Goal: Task Accomplishment & Management: Complete application form

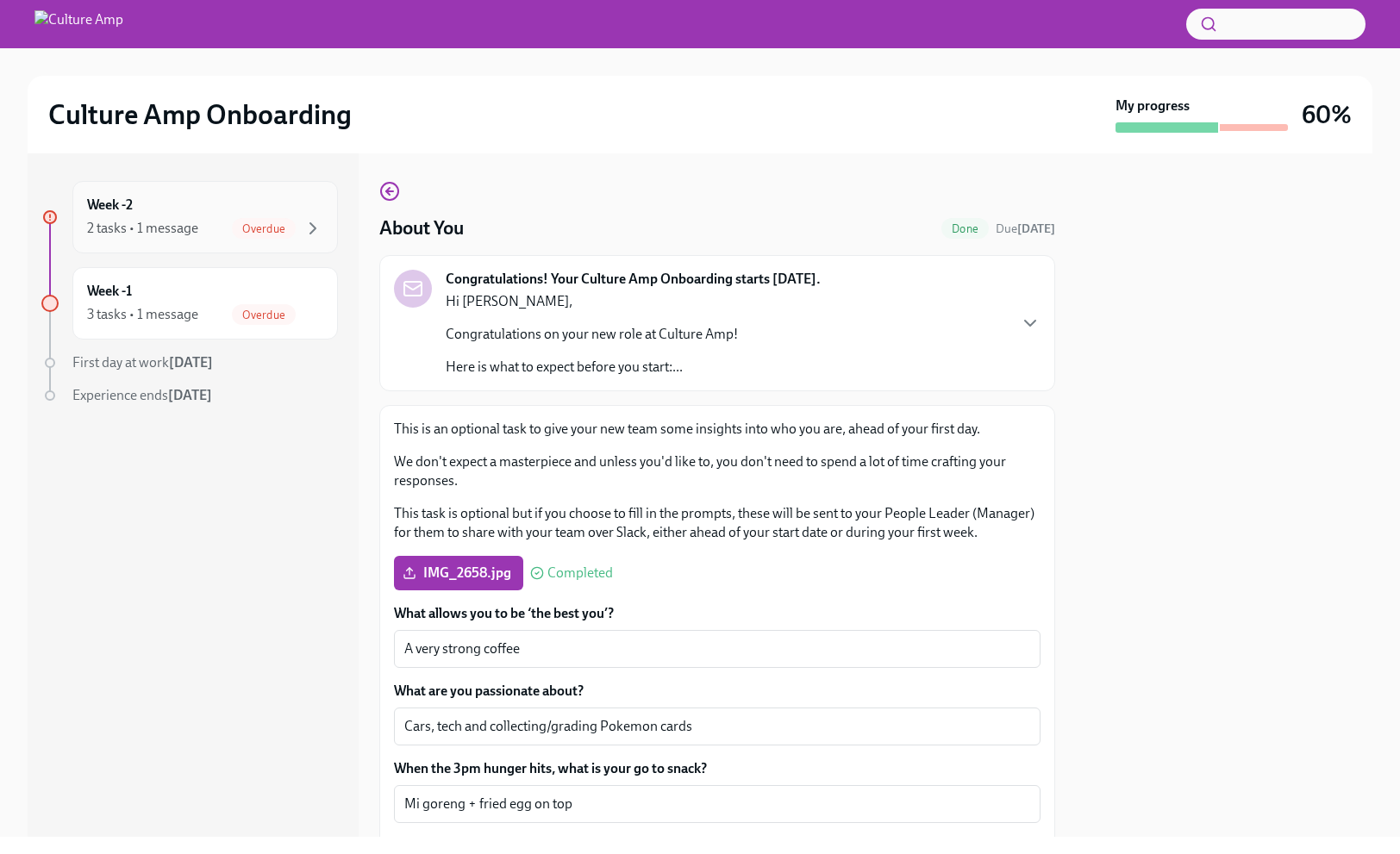
click at [201, 212] on div "Week -2 2 tasks • 1 message Overdue" at bounding box center [205, 217] width 236 height 44
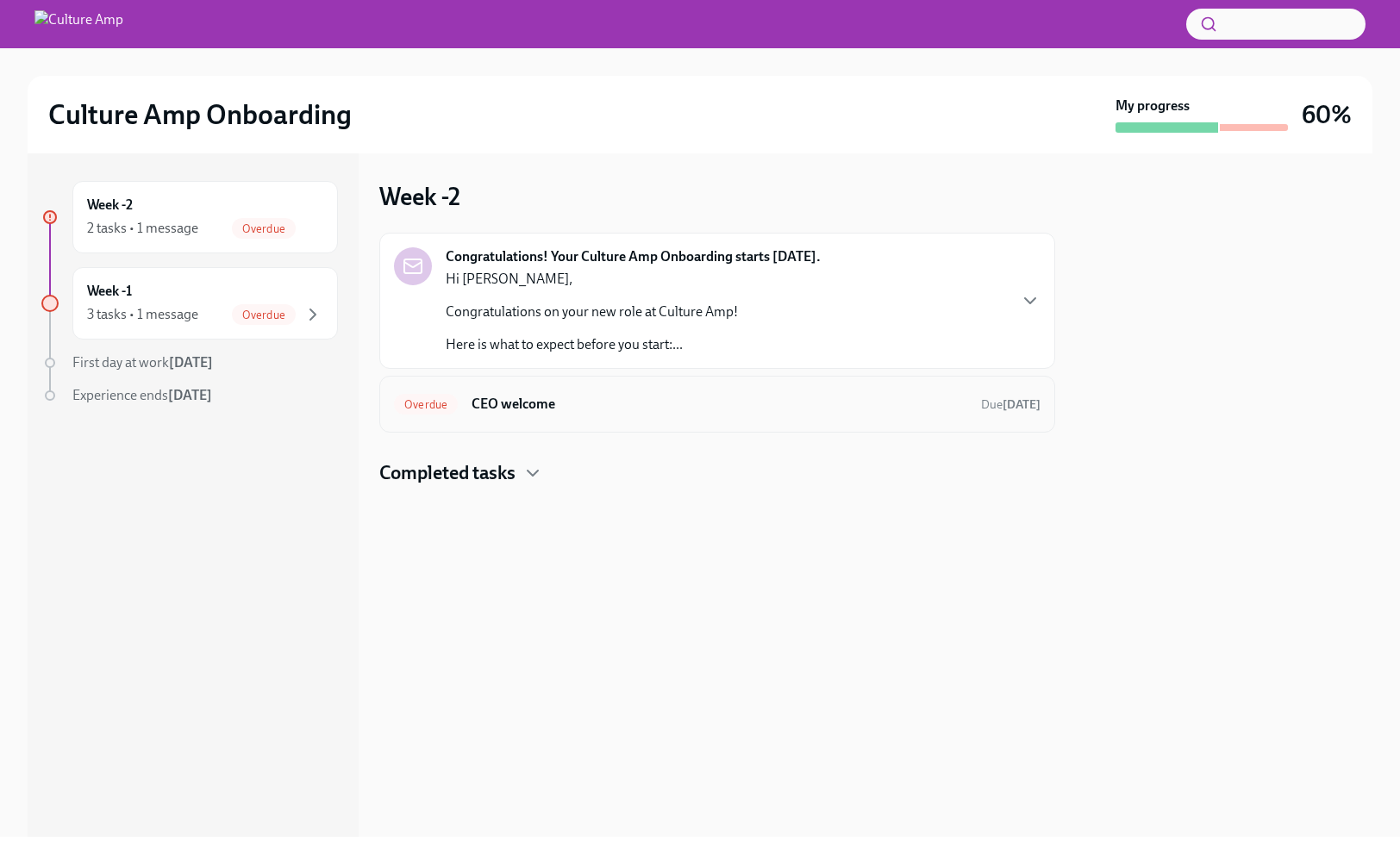
click at [599, 392] on div "Overdue CEO welcome Due [DATE]" at bounding box center [717, 404] width 646 height 28
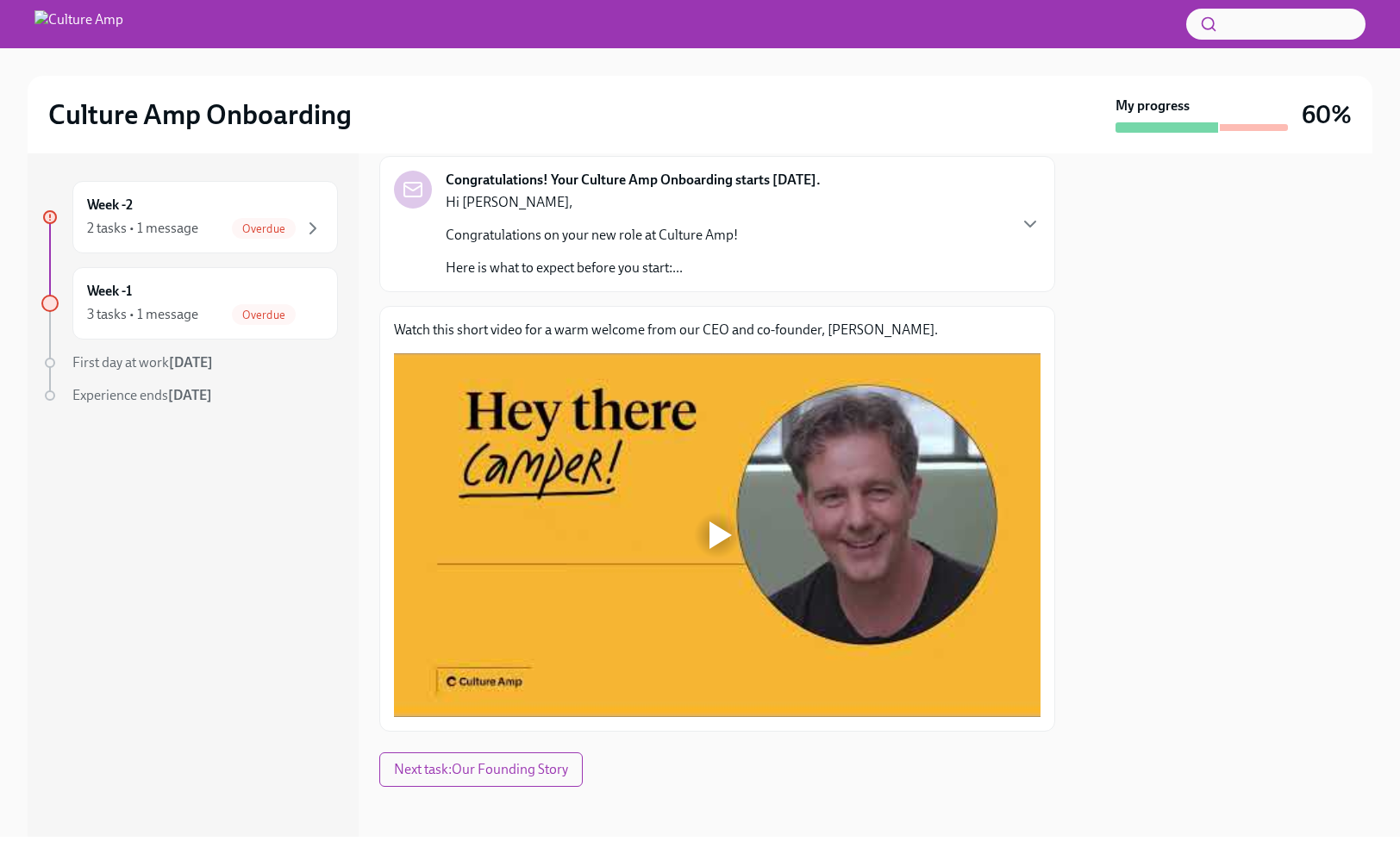
scroll to position [103, 0]
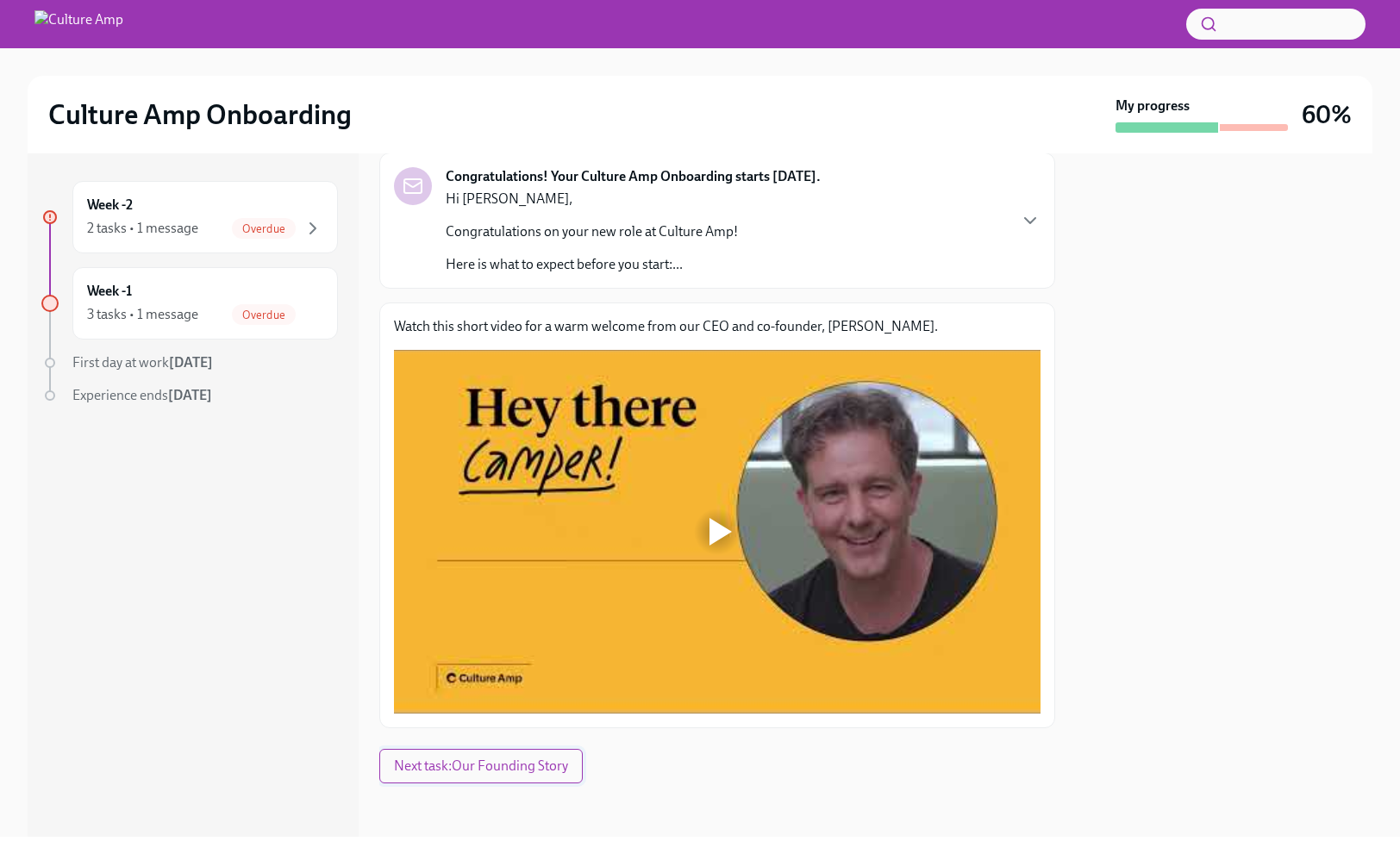
click at [471, 771] on span "Next task : Our Founding Story" at bounding box center [481, 766] width 174 height 17
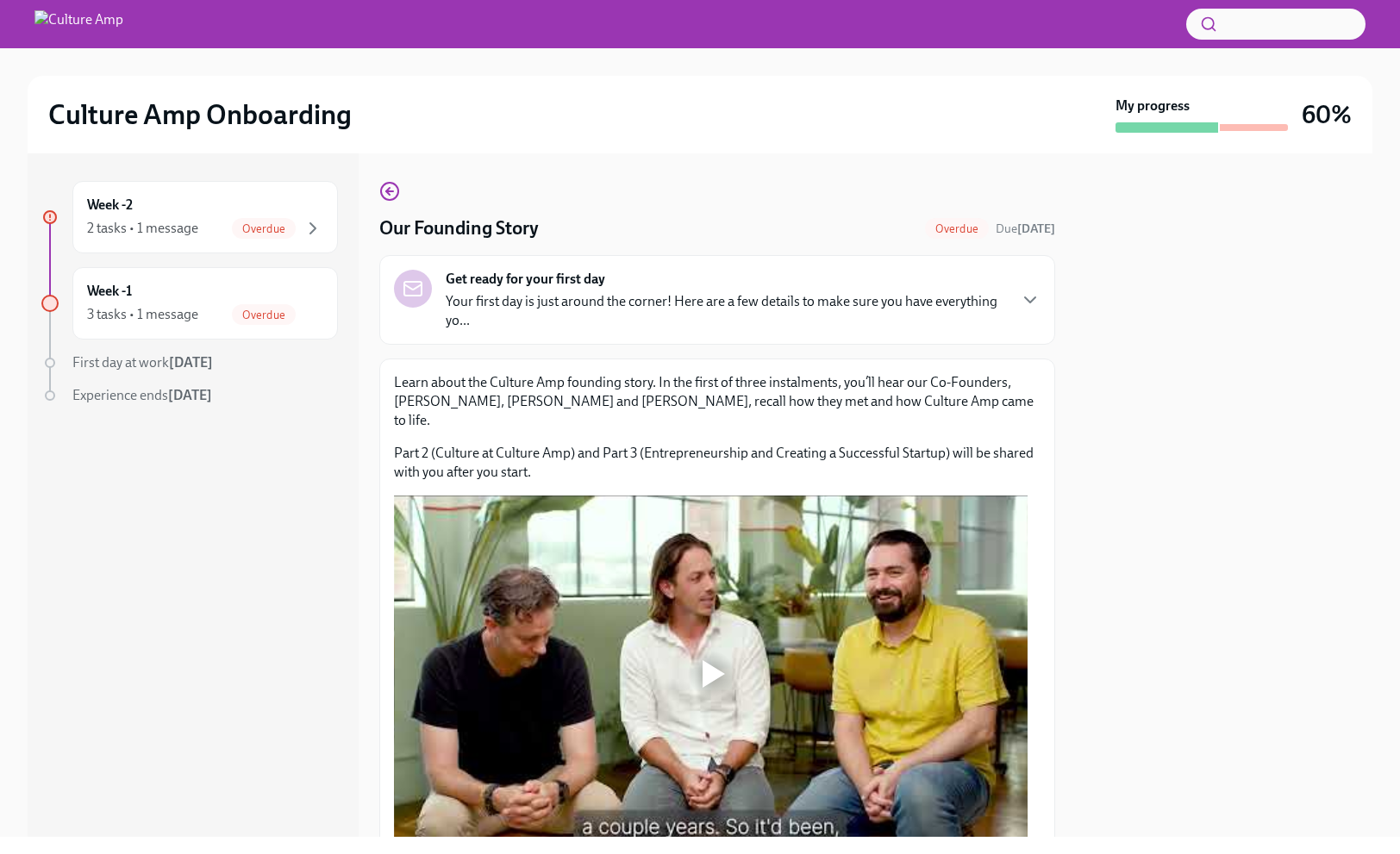
scroll to position [66, 0]
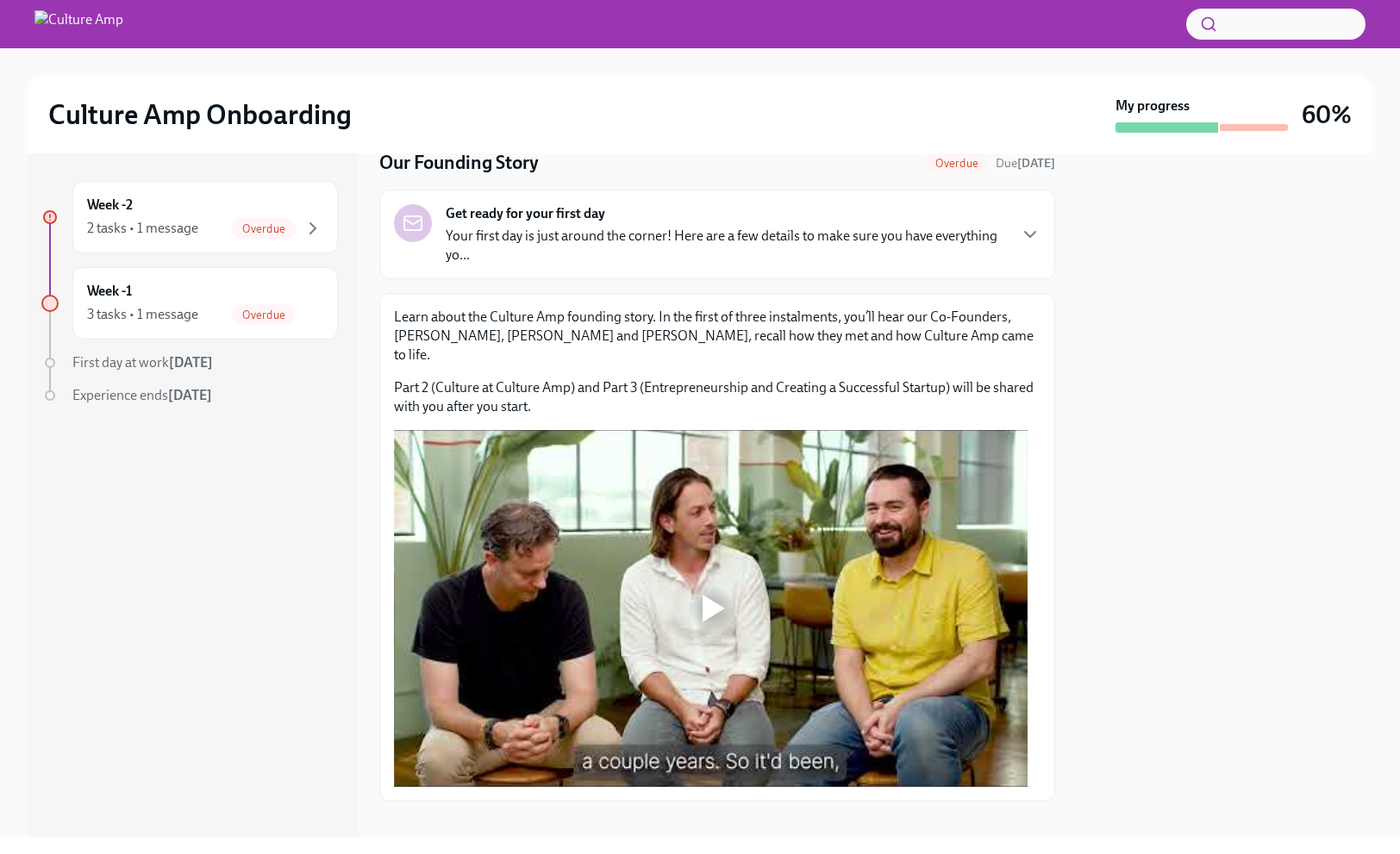
click at [1019, 221] on div "Get ready for your first day Your first day is just around the corner! Here are…" at bounding box center [717, 234] width 646 height 60
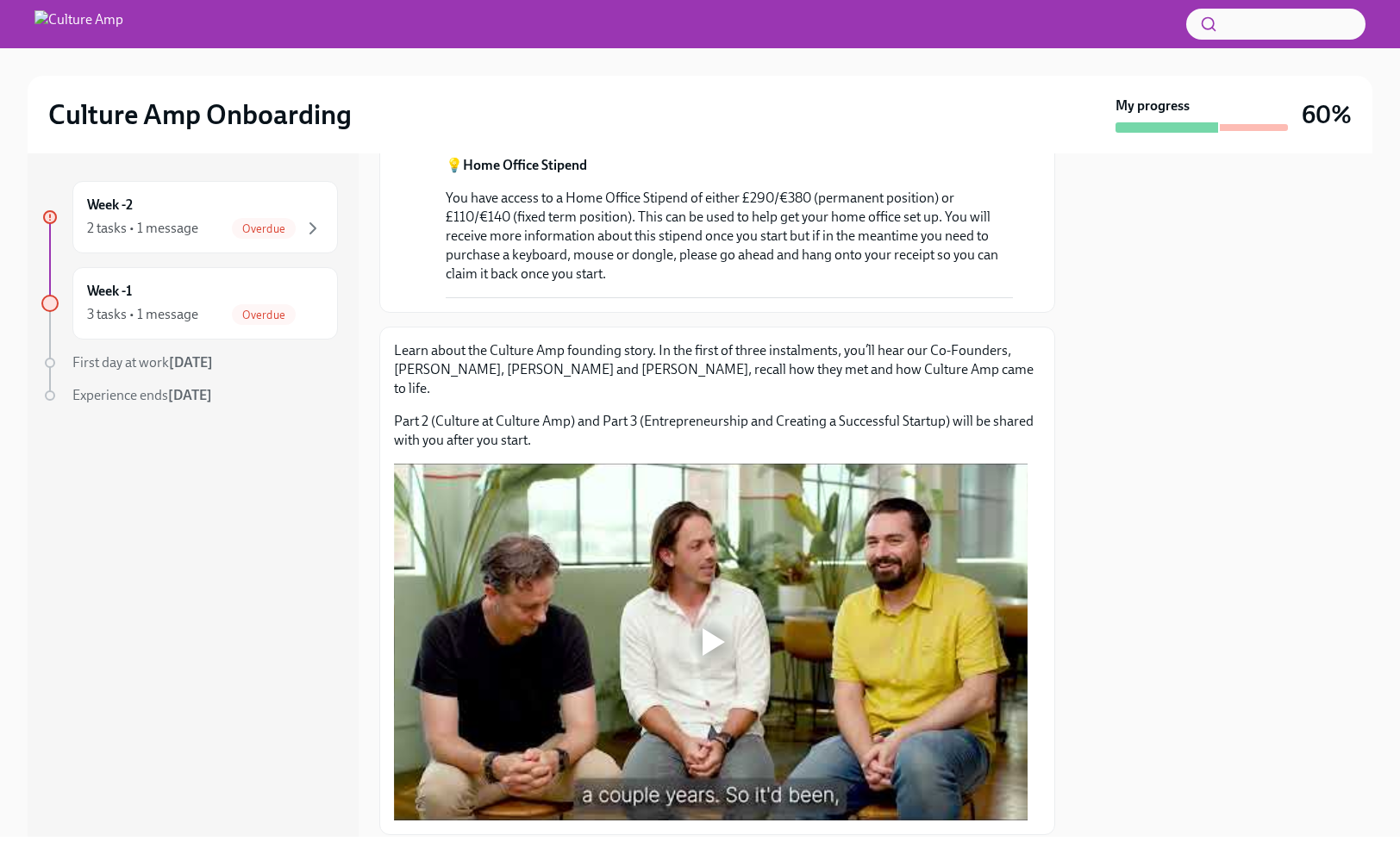
scroll to position [945, 0]
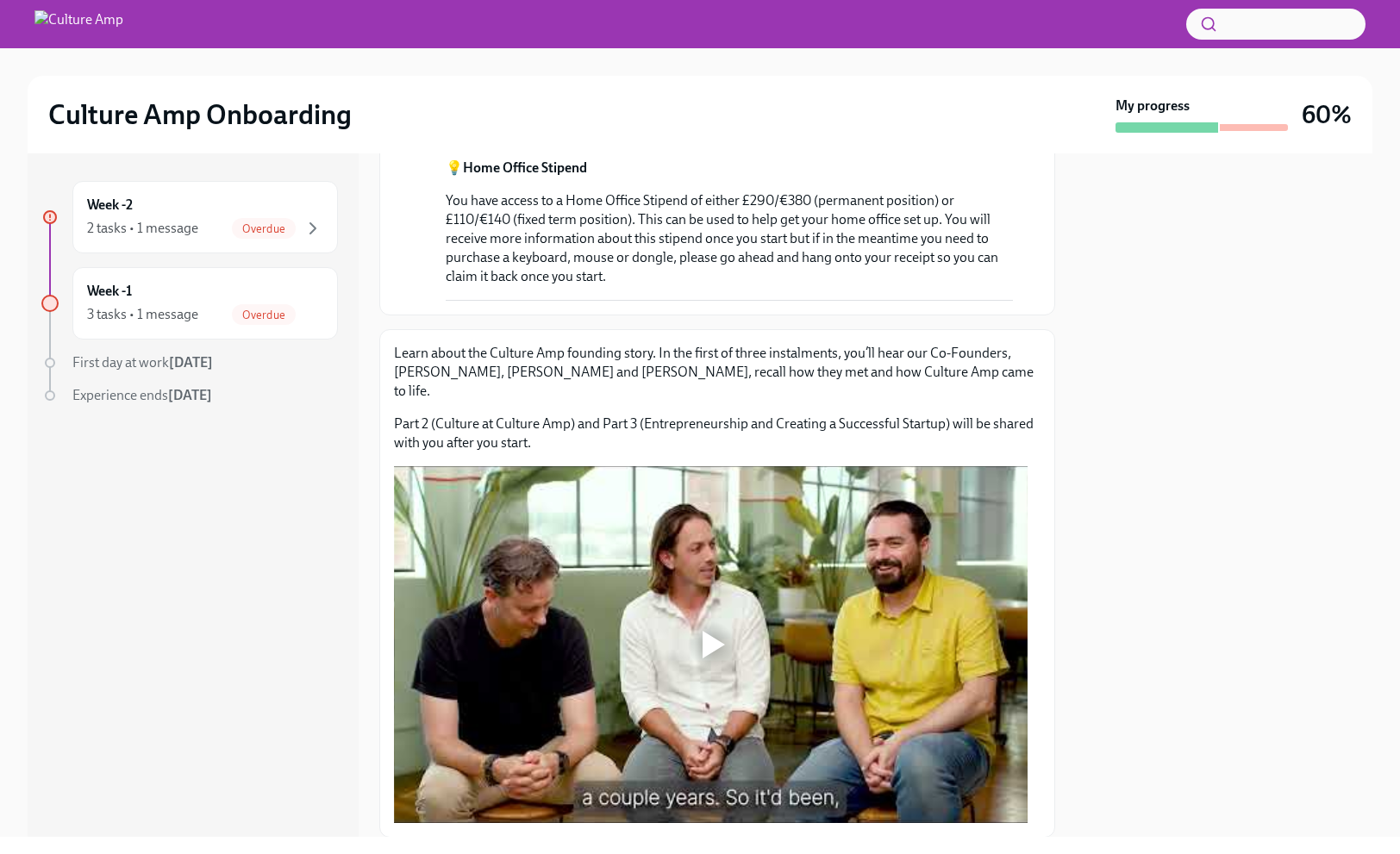
click at [219, 234] on div "2 tasks • 1 message Overdue" at bounding box center [205, 227] width 236 height 20
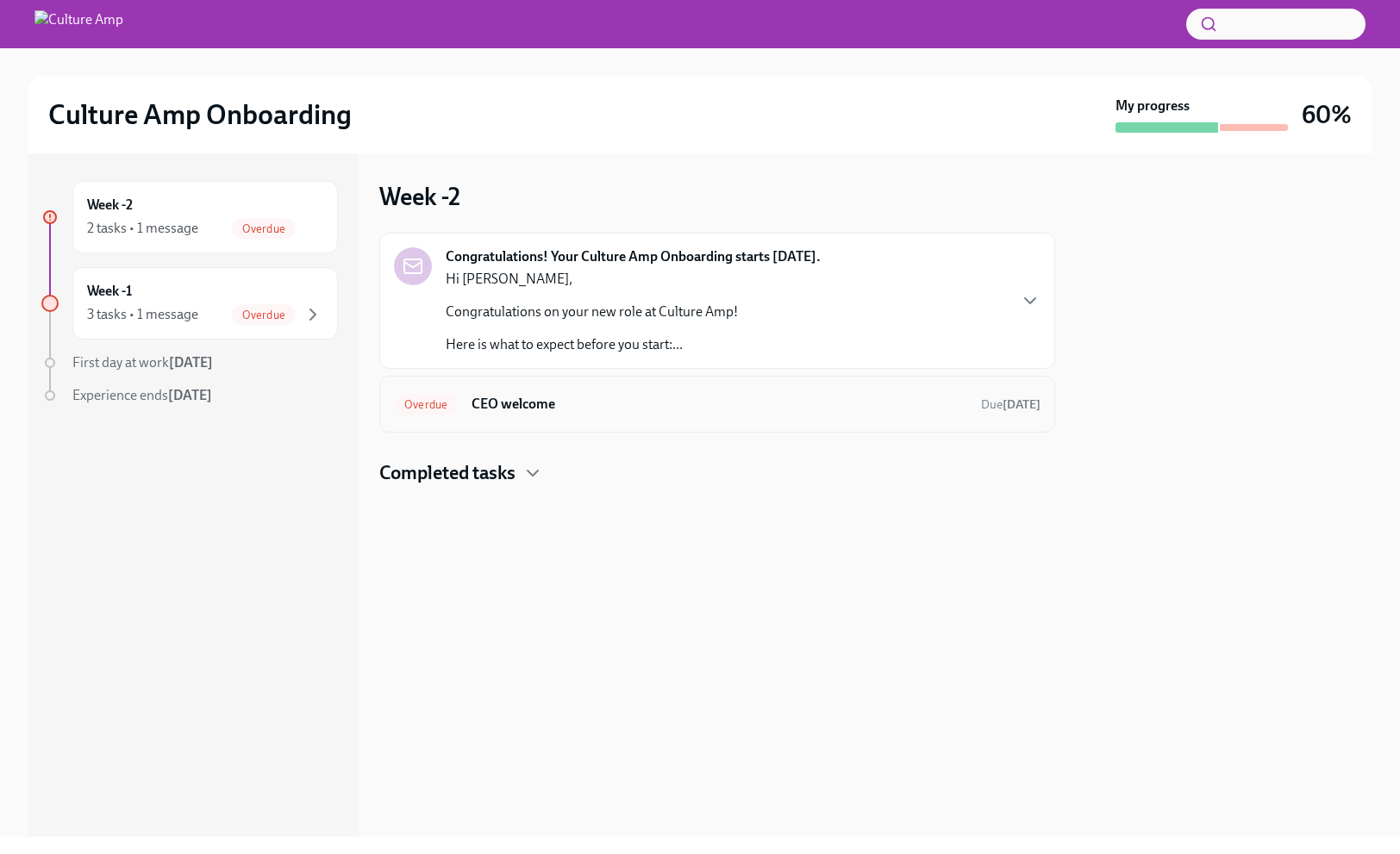
click at [424, 406] on span "Overdue" at bounding box center [426, 404] width 64 height 13
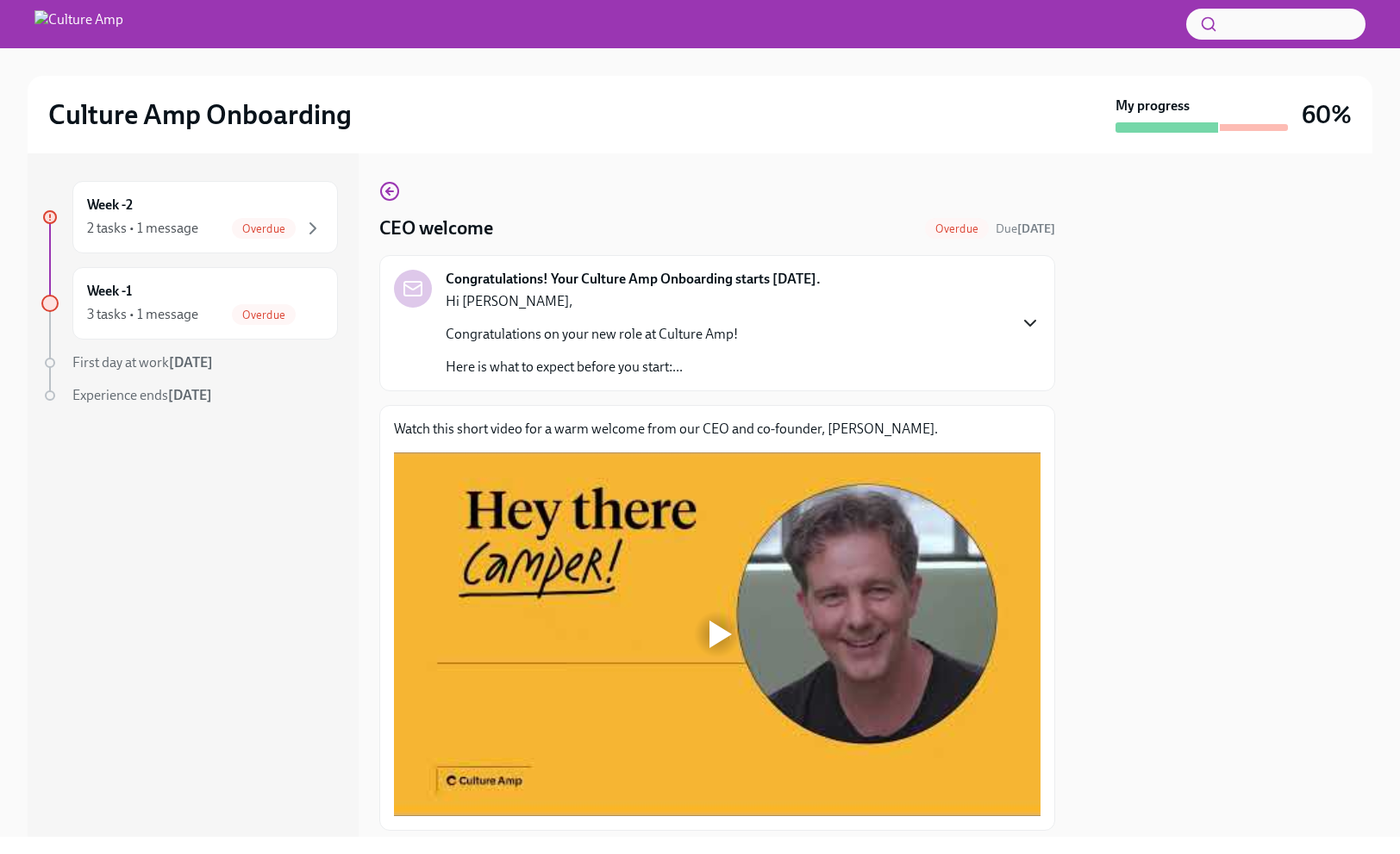
click at [1020, 332] on icon "button" at bounding box center [1029, 323] width 20 height 20
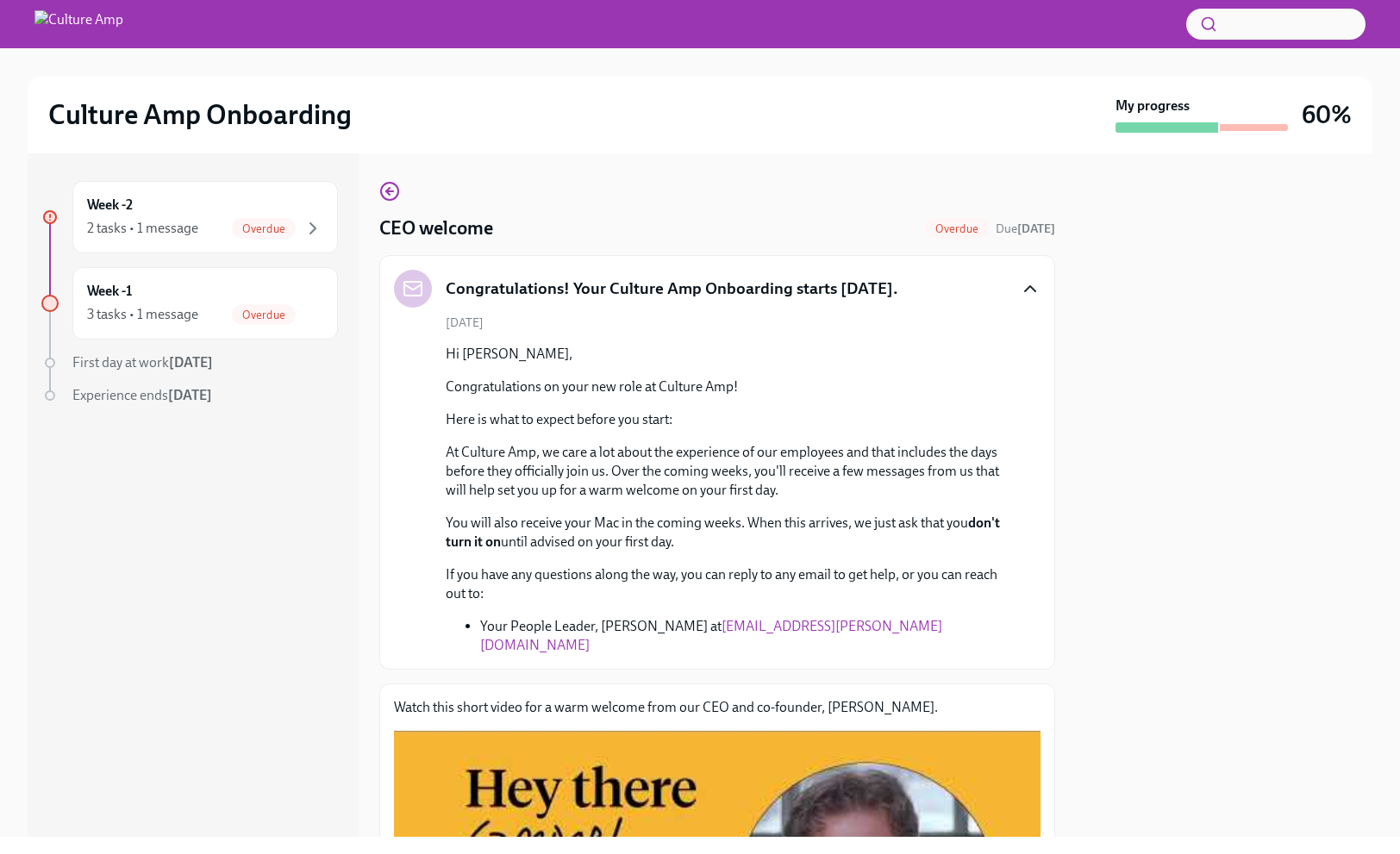
click at [925, 228] on span "Overdue" at bounding box center [957, 228] width 64 height 13
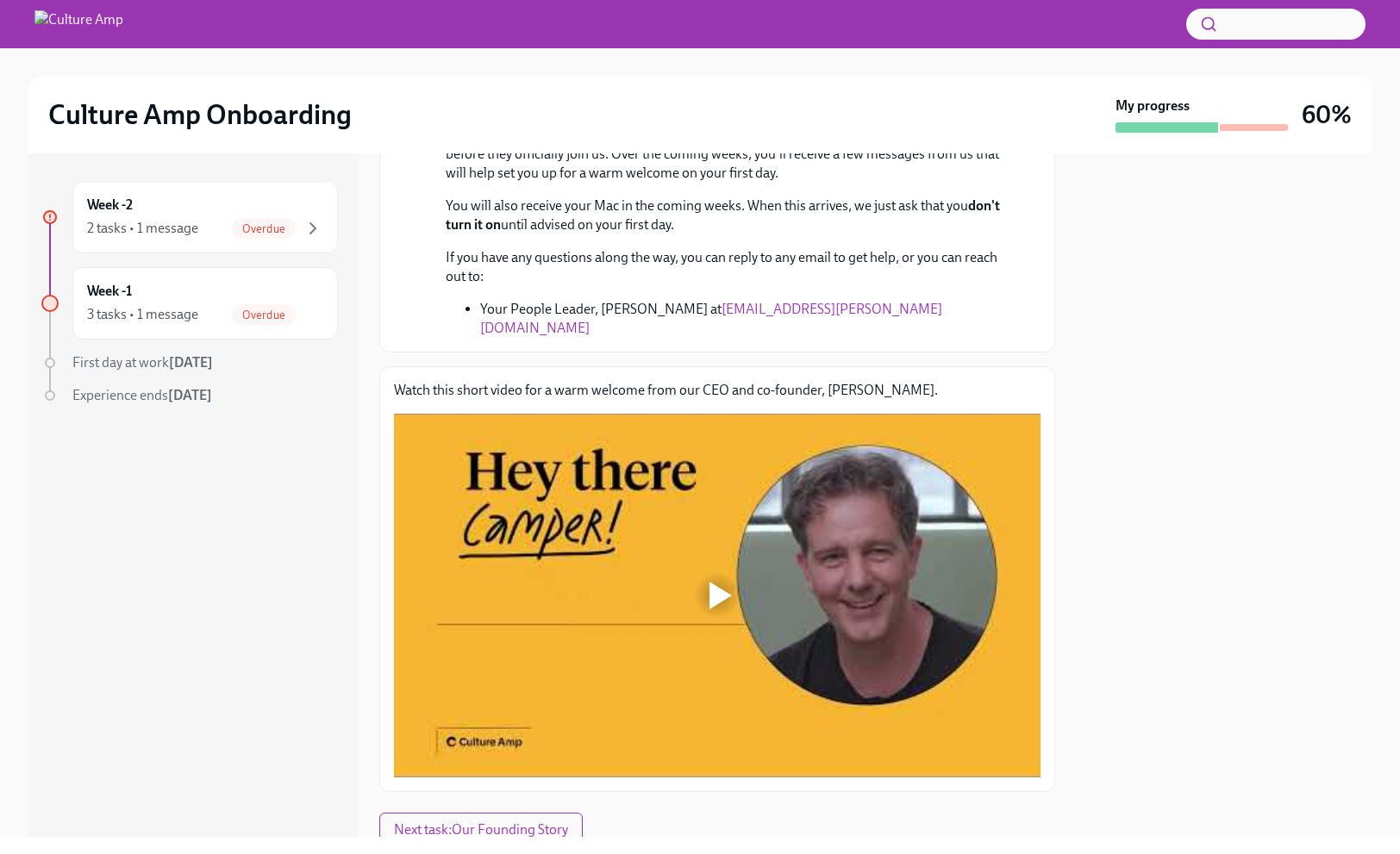
scroll to position [362, 0]
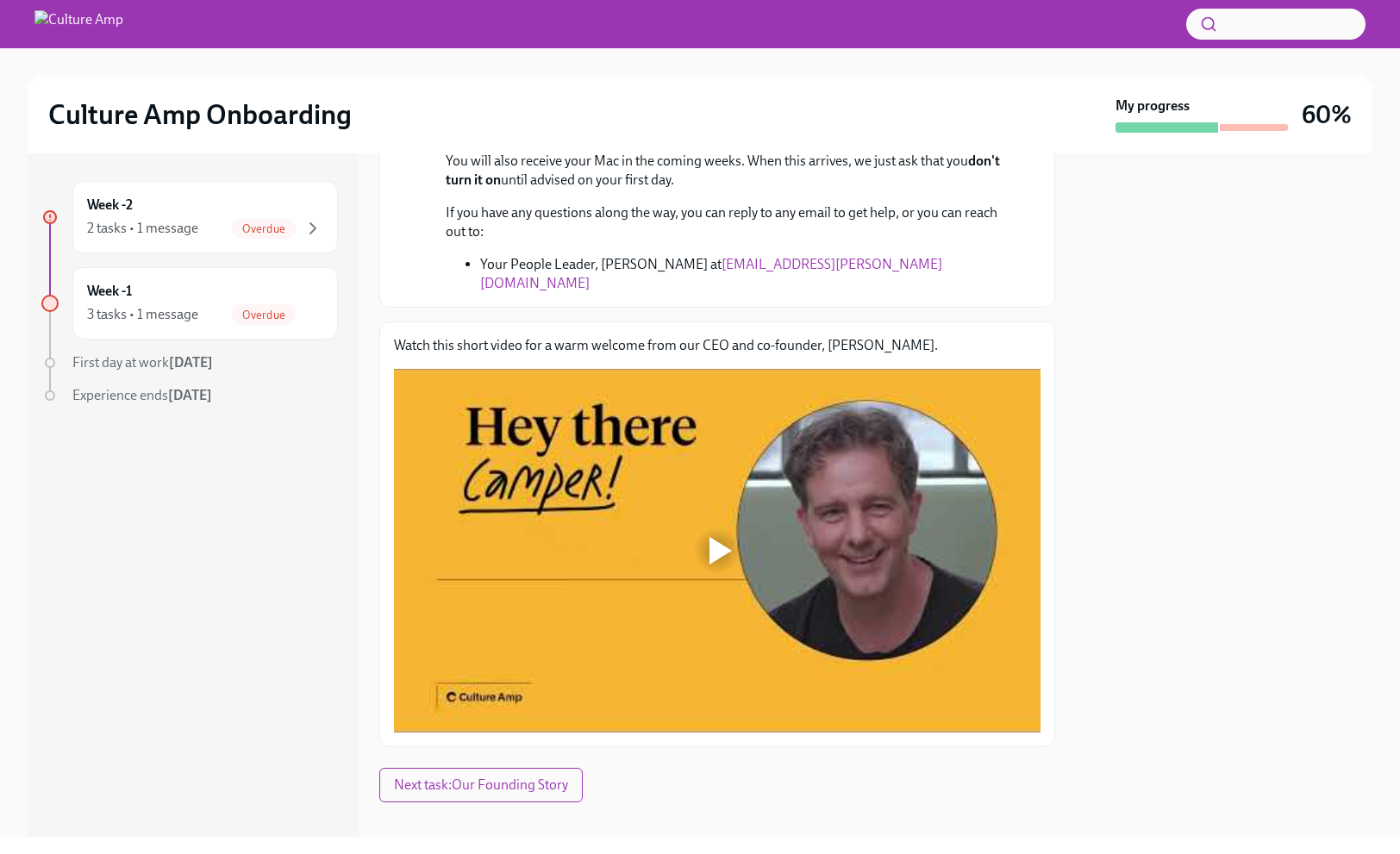
click at [720, 537] on div at bounding box center [720, 550] width 22 height 28
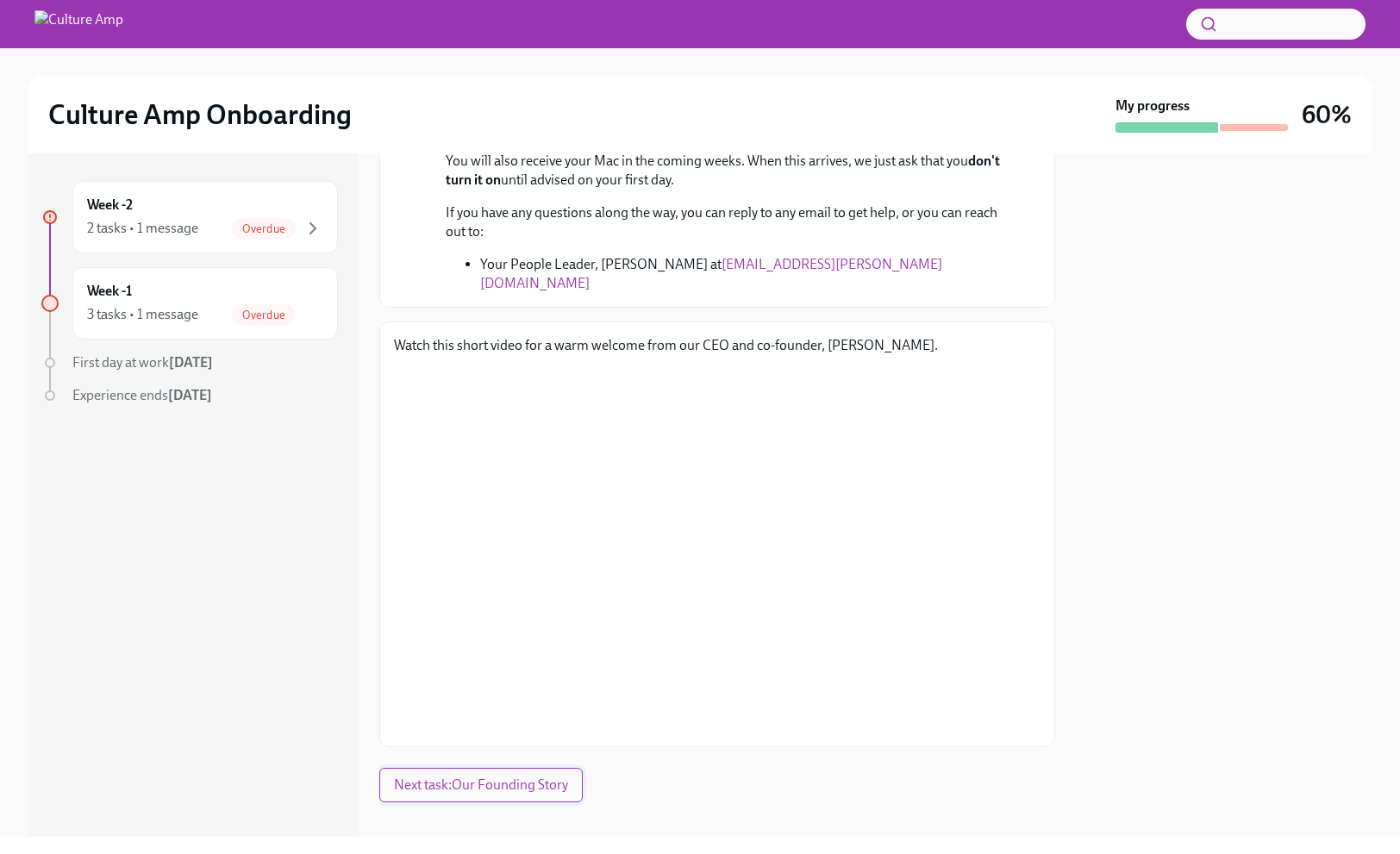
click at [517, 777] on span "Next task : Our Founding Story" at bounding box center [481, 785] width 174 height 17
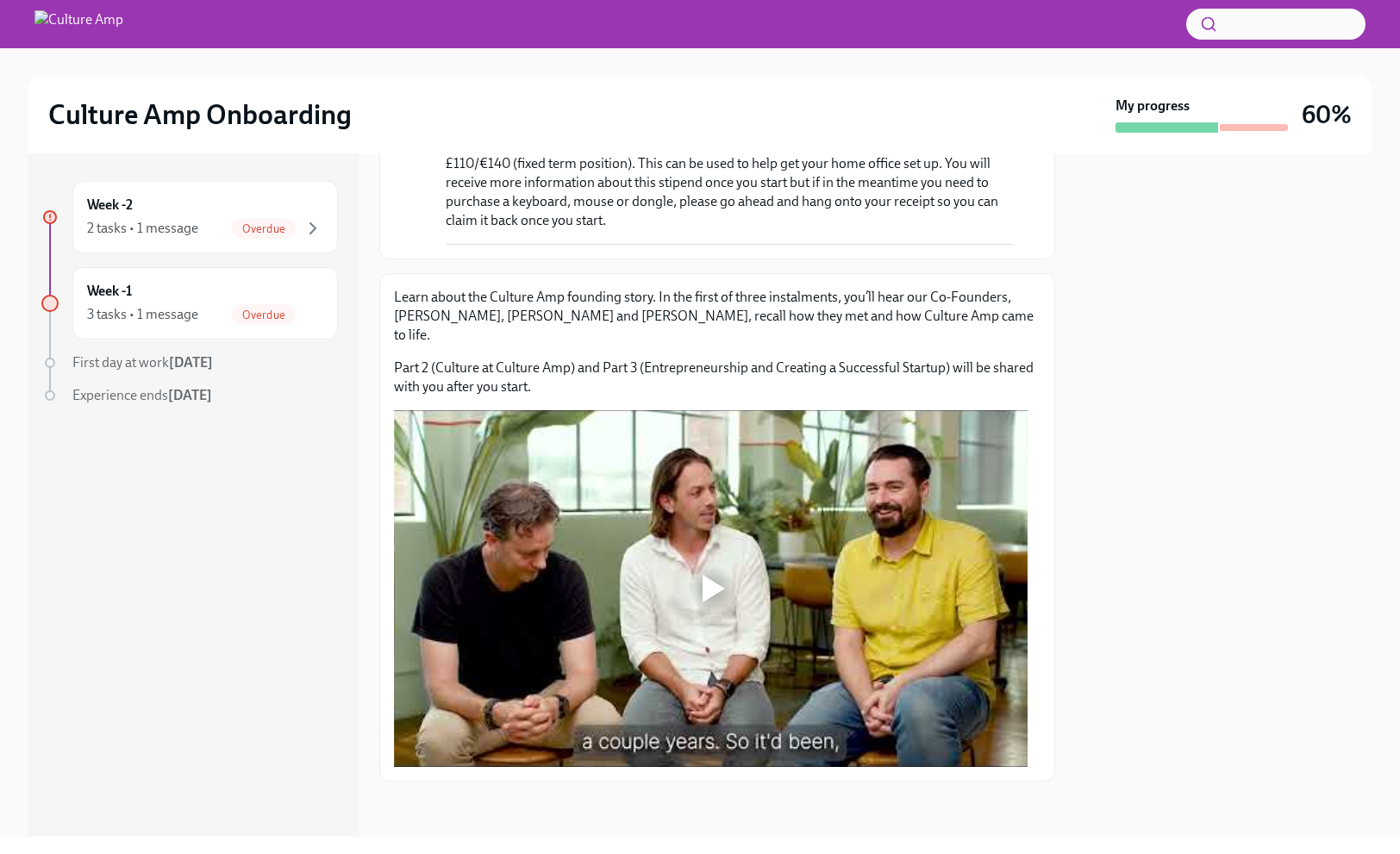
scroll to position [1461, 0]
click at [718, 577] on div at bounding box center [713, 588] width 22 height 28
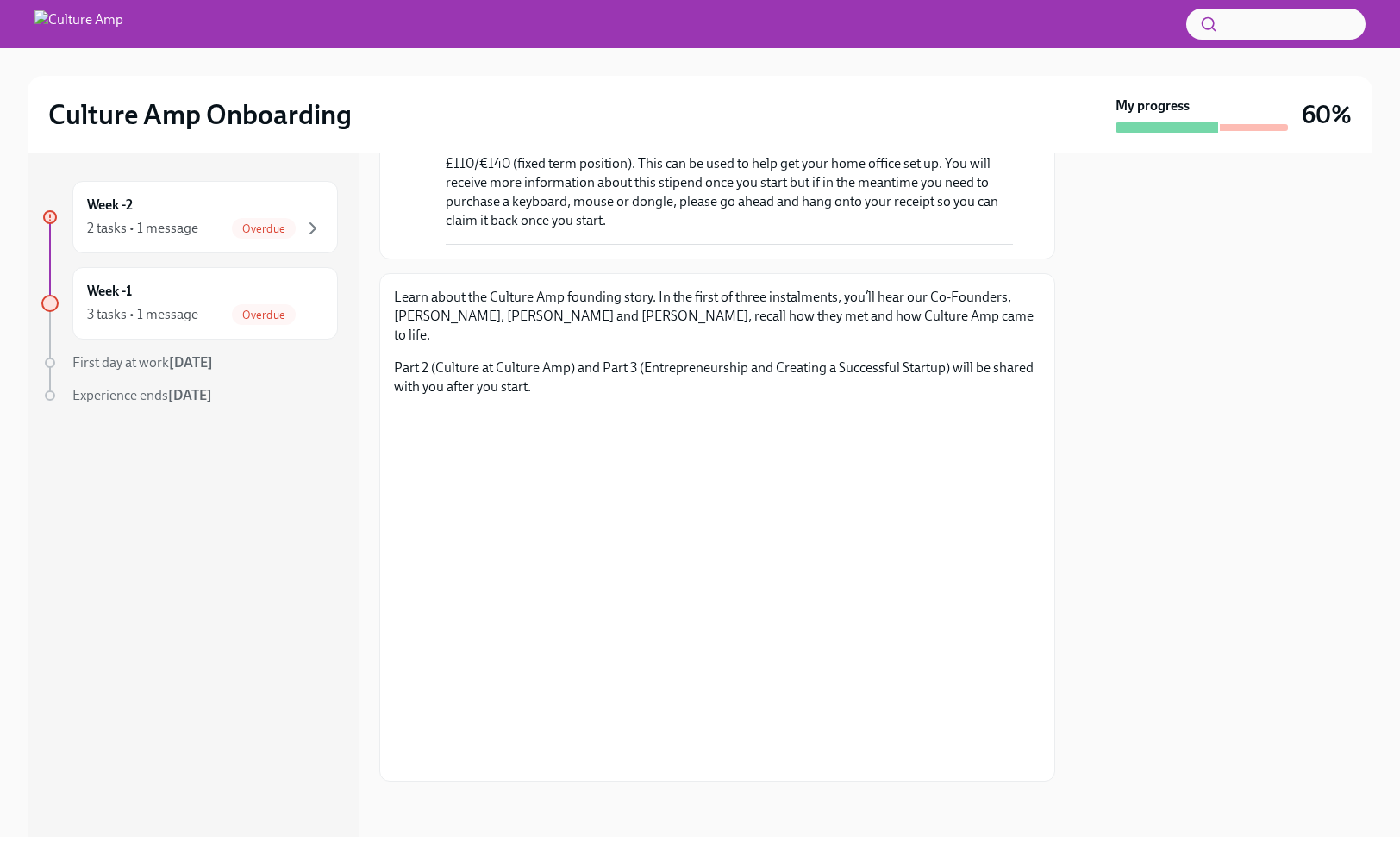
click at [163, 361] on span "First day at work [DATE]" at bounding box center [142, 362] width 140 height 16
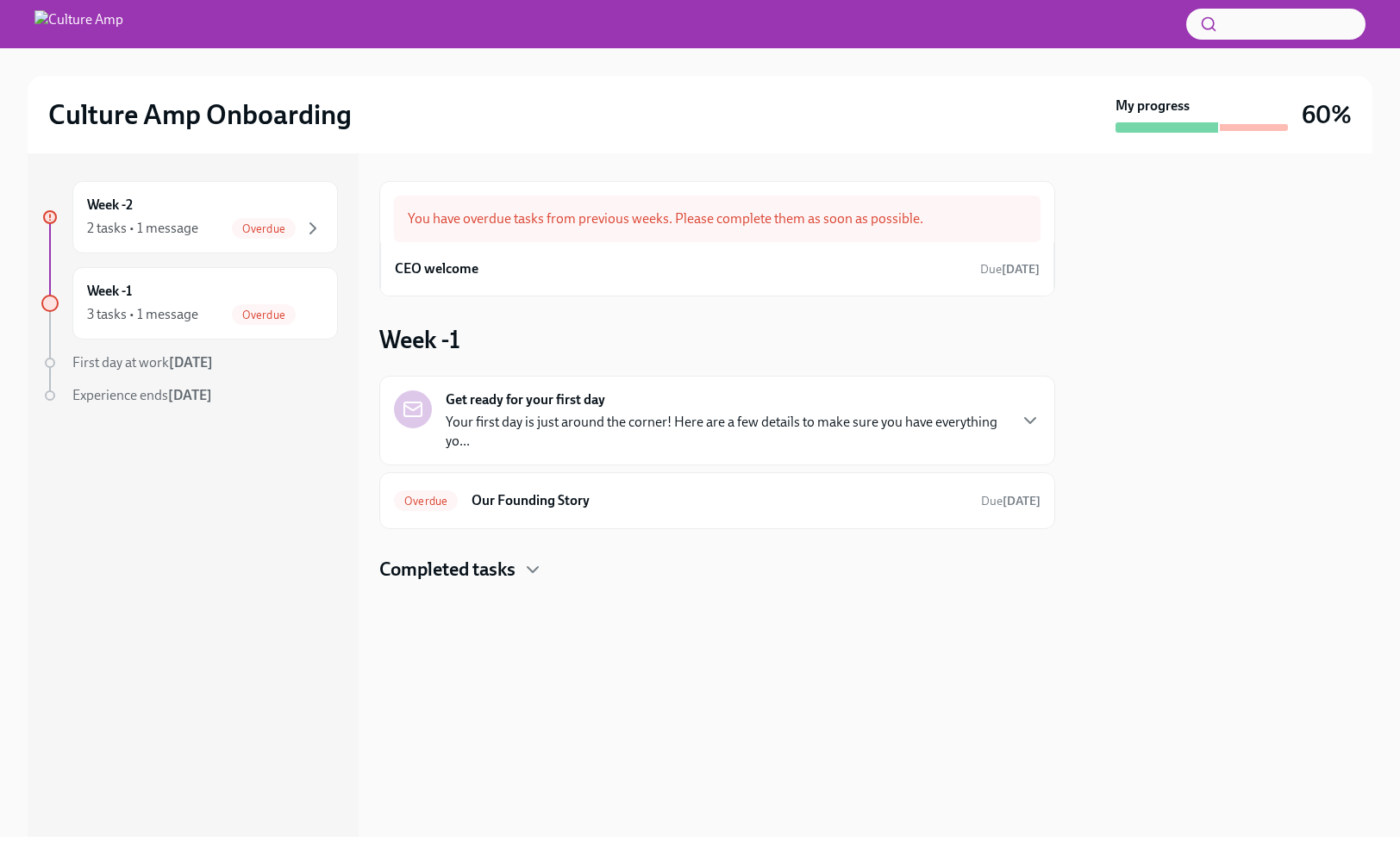
click at [163, 361] on span "First day at work [DATE]" at bounding box center [142, 362] width 140 height 16
click at [581, 411] on div "Get ready for your first day Your first day is just around the corner! Here are…" at bounding box center [726, 421] width 560 height 60
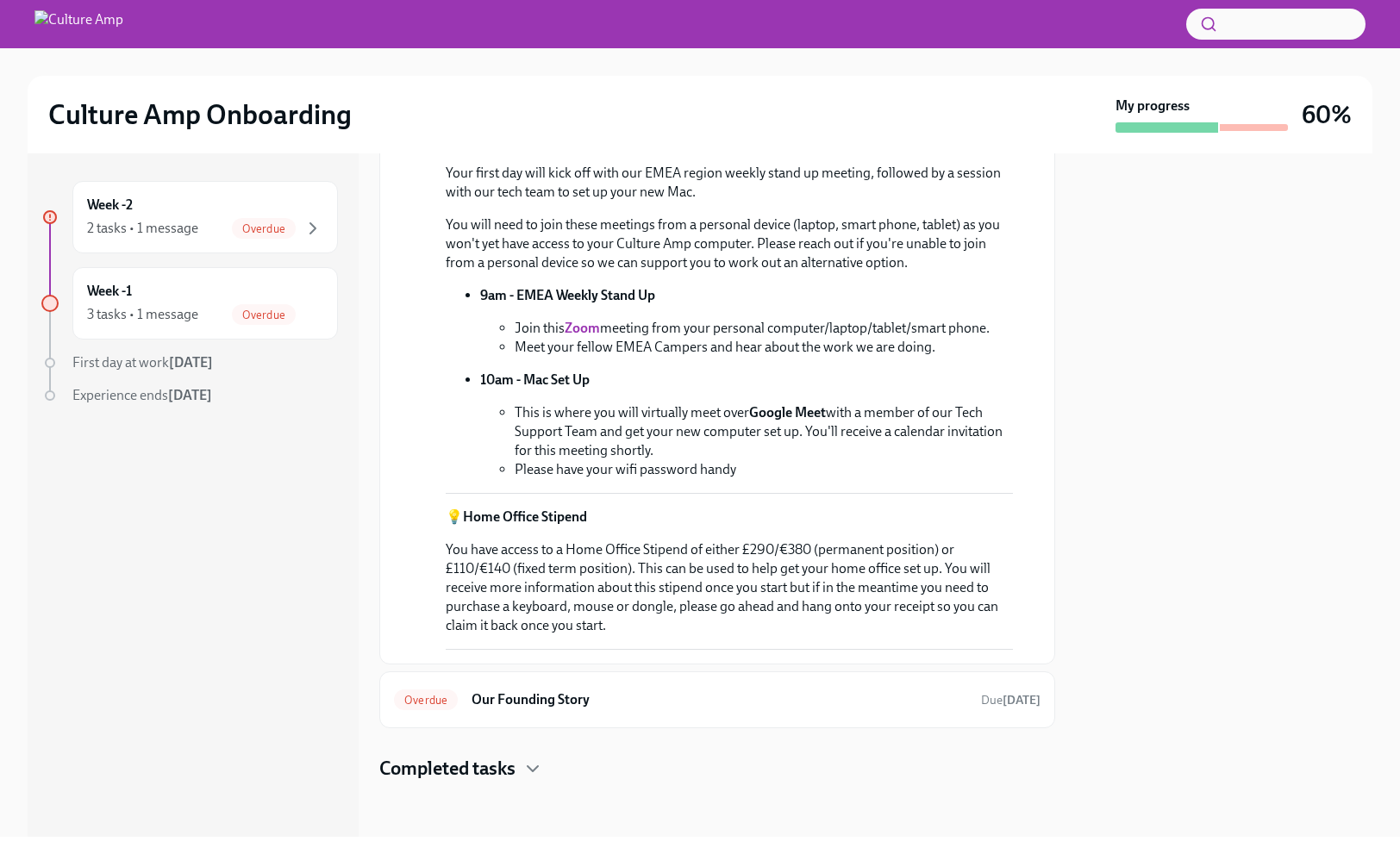
scroll to position [1194, 0]
click at [573, 326] on link "Zoom" at bounding box center [582, 328] width 36 height 16
click at [159, 361] on span "First day at work [DATE]" at bounding box center [142, 362] width 140 height 16
click at [132, 293] on h6 "Week -1" at bounding box center [109, 291] width 45 height 19
click at [285, 309] on span "Overdue" at bounding box center [264, 314] width 64 height 13
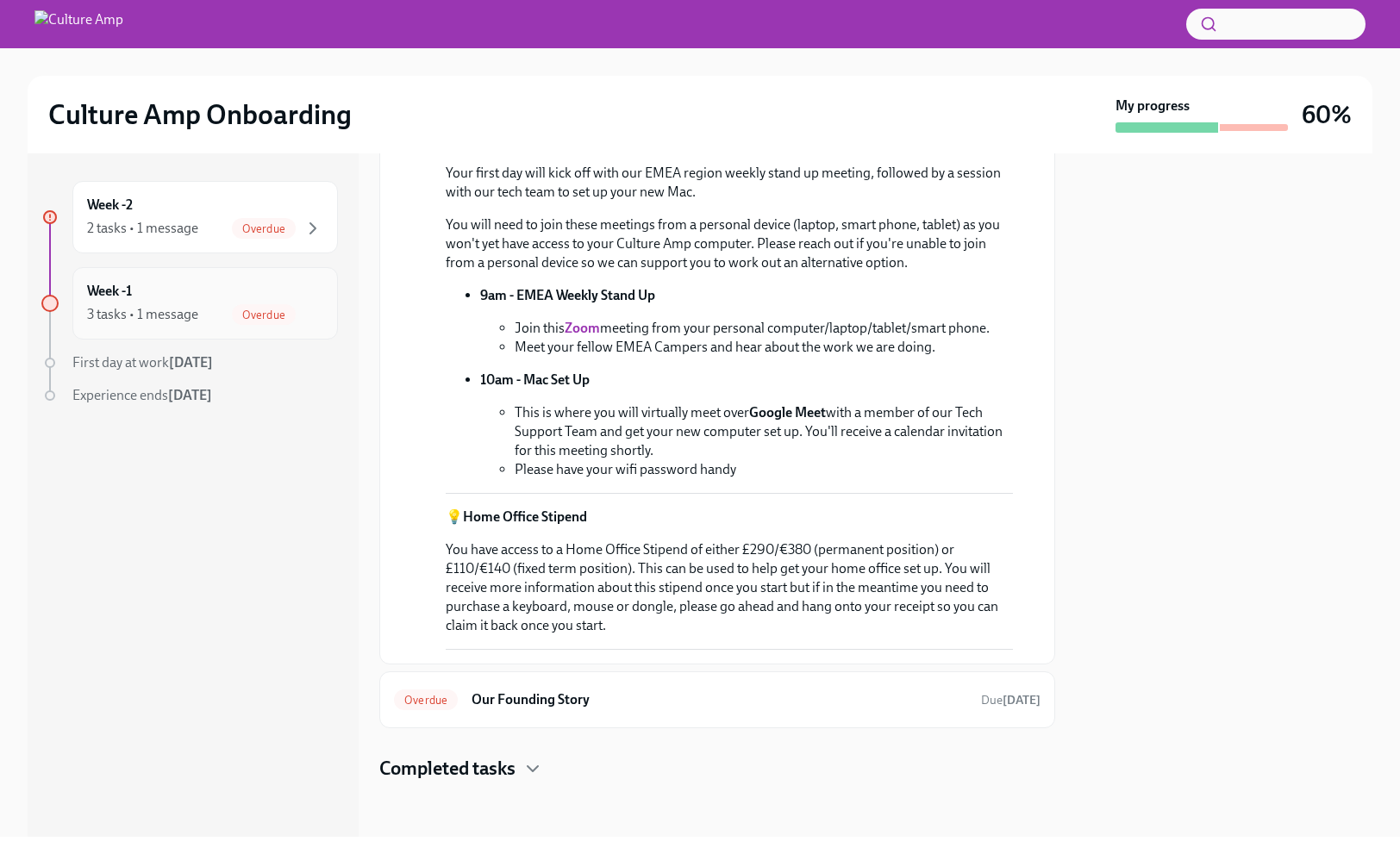
click at [285, 309] on span "Overdue" at bounding box center [264, 314] width 64 height 13
click at [187, 320] on div "3 tasks • 1 message" at bounding box center [142, 314] width 111 height 19
click at [283, 289] on div "Week -1 3 tasks • 1 message Overdue" at bounding box center [205, 303] width 236 height 44
click at [290, 223] on span "Overdue" at bounding box center [264, 228] width 64 height 13
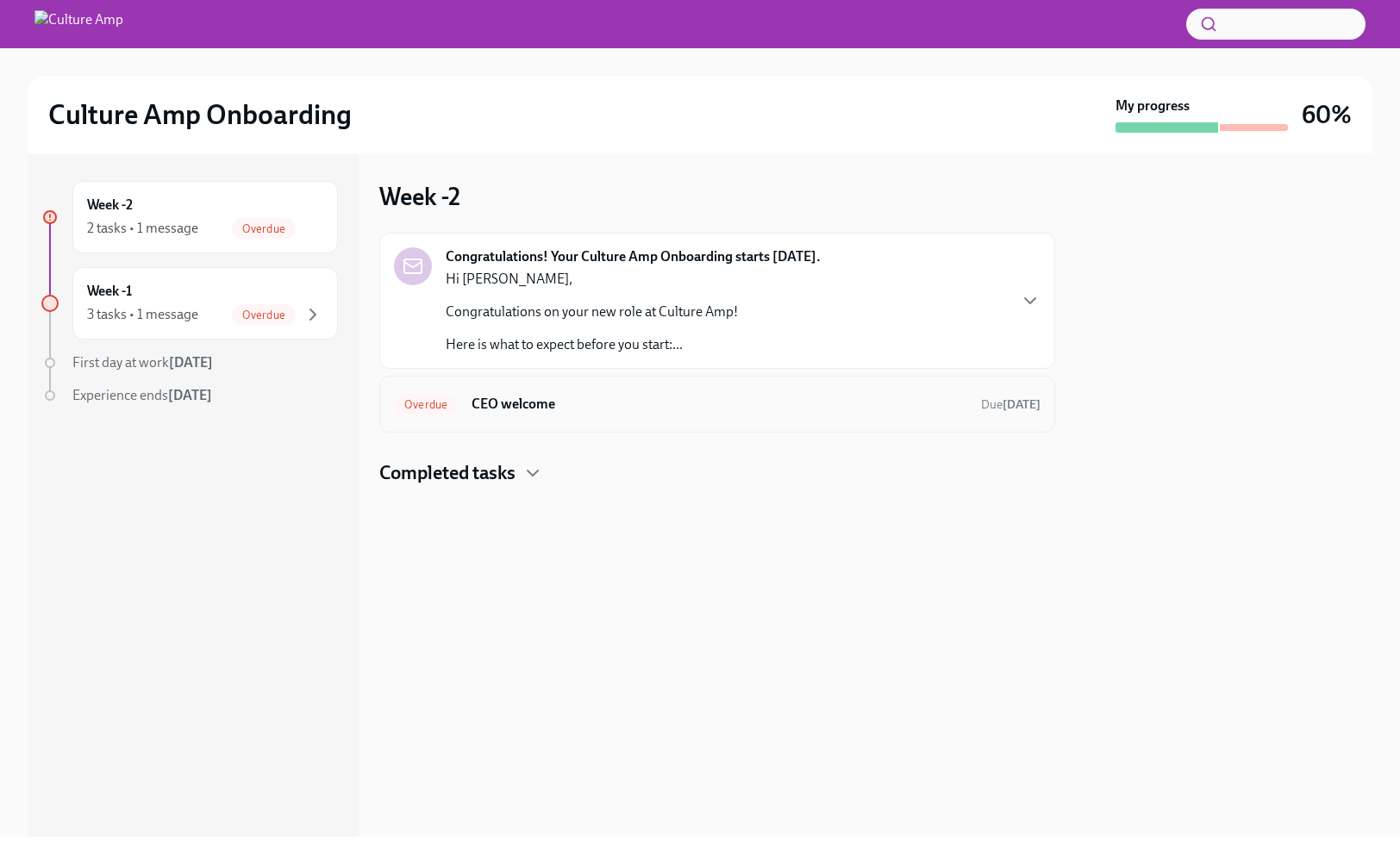
click at [612, 411] on h6 "CEO welcome" at bounding box center [720, 404] width 495 height 19
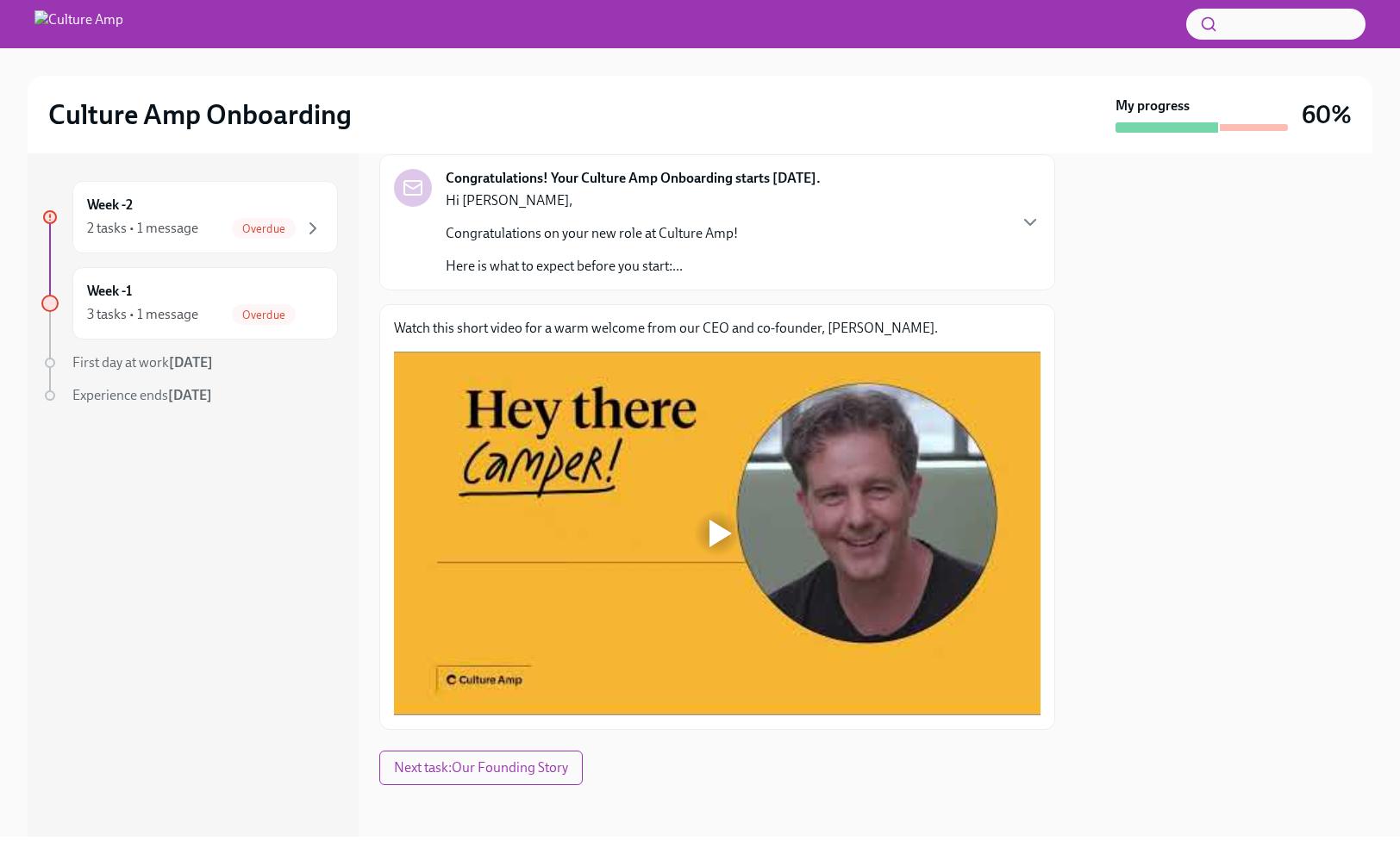
scroll to position [103, 0]
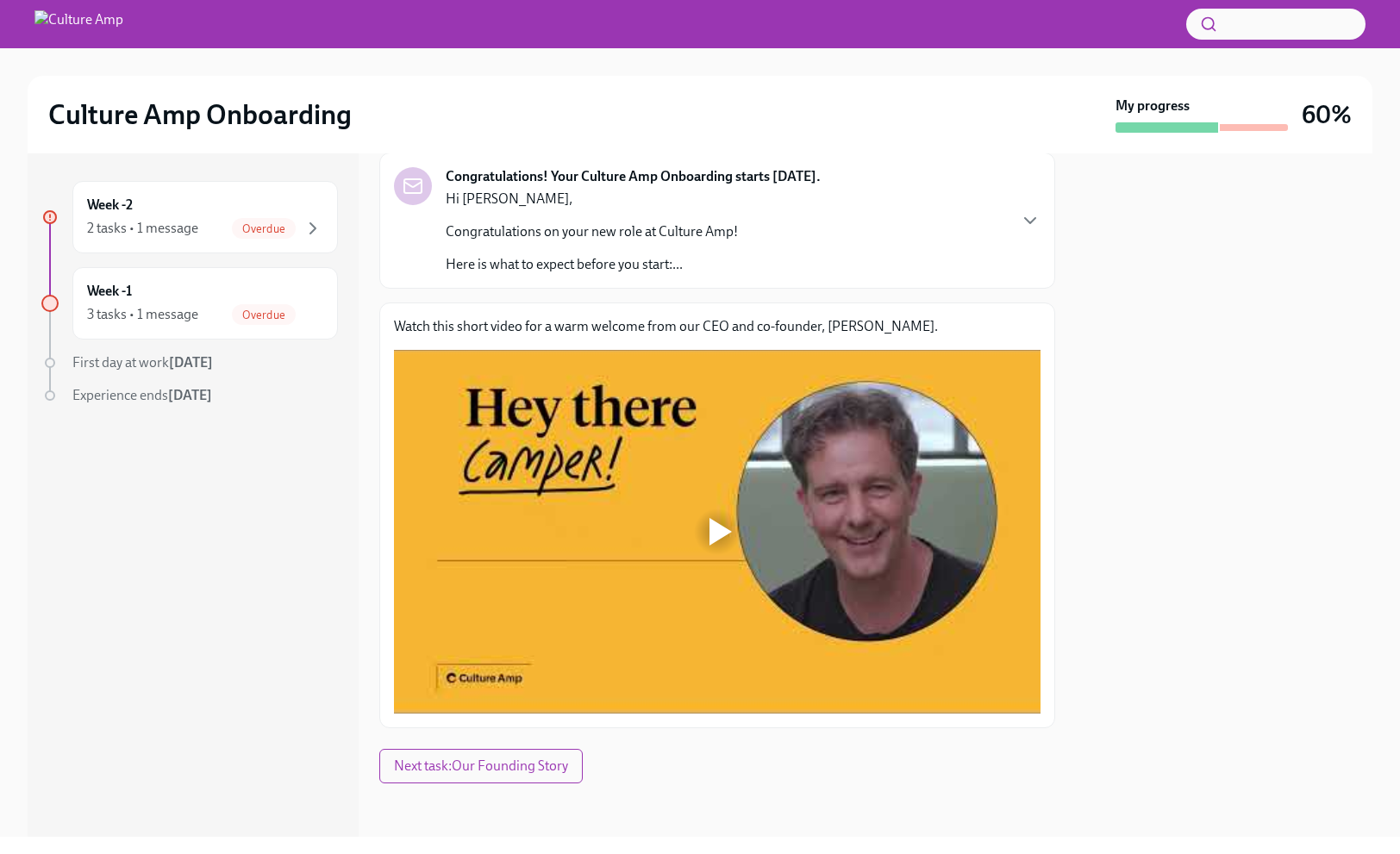
click at [1197, 713] on div at bounding box center [1224, 495] width 297 height 684
click at [1020, 219] on icon "button" at bounding box center [1029, 220] width 20 height 20
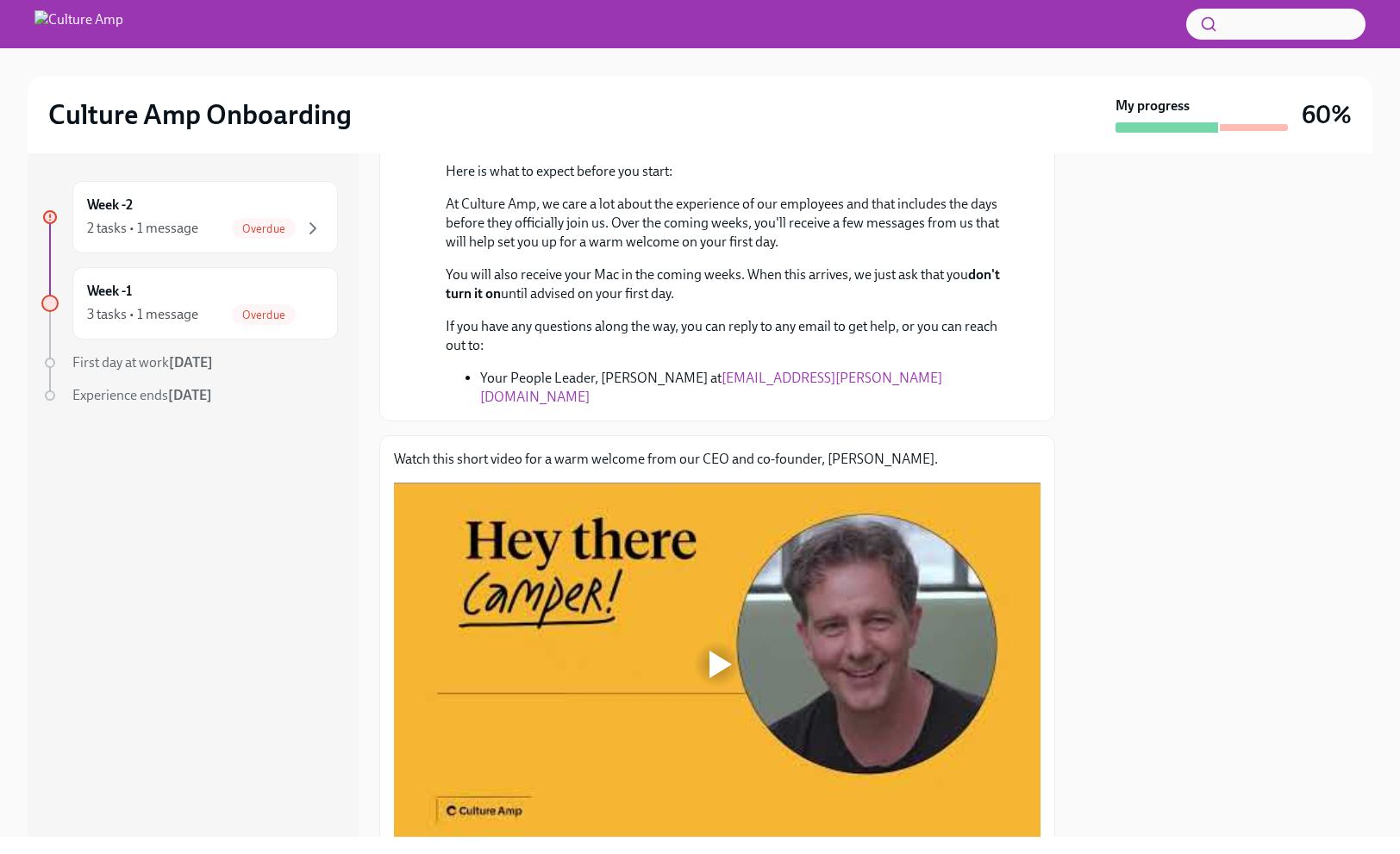
scroll to position [190, 0]
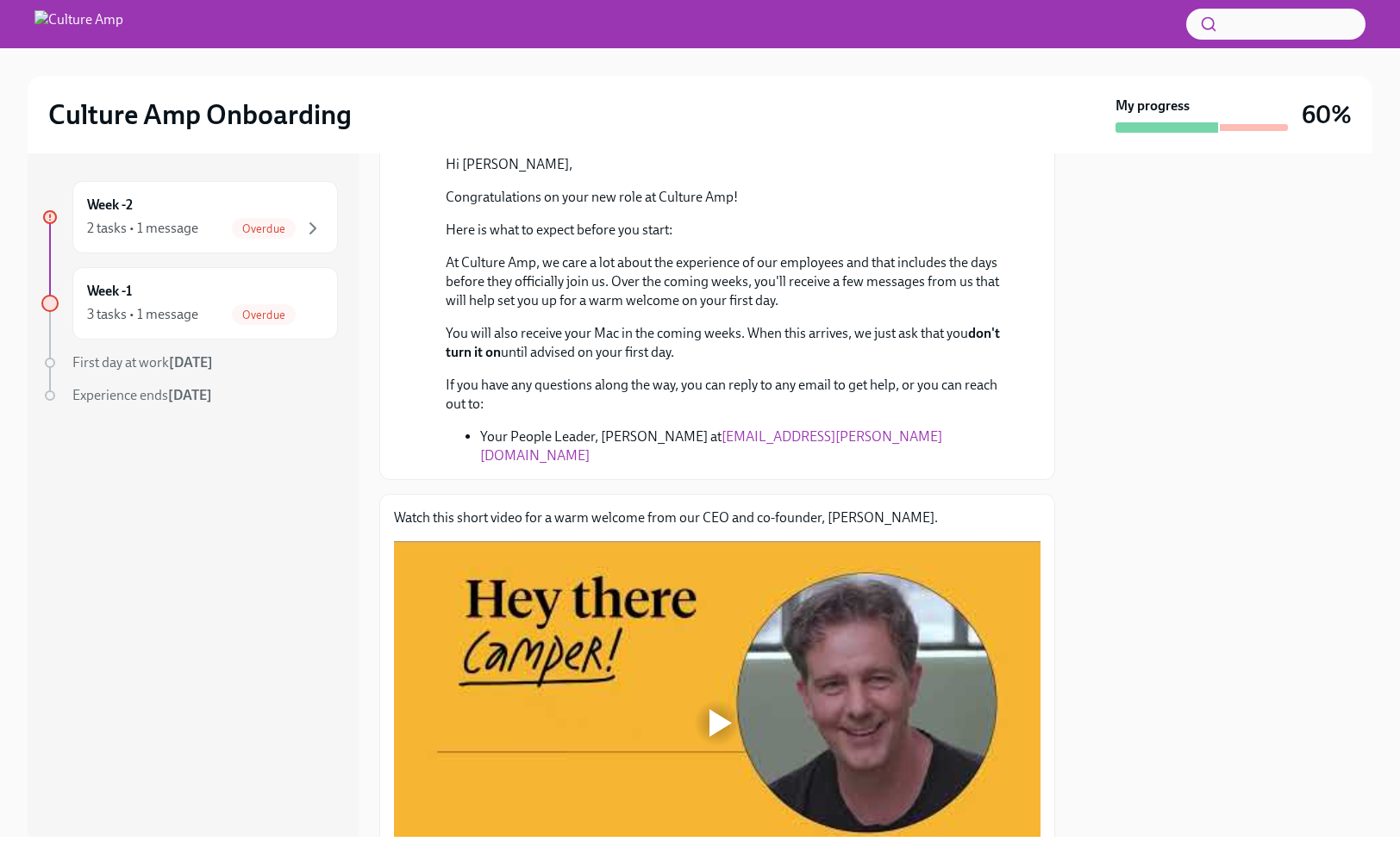
click at [123, 23] on img at bounding box center [79, 24] width 89 height 28
click at [92, 20] on img at bounding box center [79, 24] width 89 height 28
click at [55, 22] on img at bounding box center [79, 24] width 89 height 28
click at [37, 26] on img at bounding box center [79, 24] width 89 height 28
drag, startPoint x: 45, startPoint y: 6, endPoint x: 694, endPoint y: 143, distance: 663.3
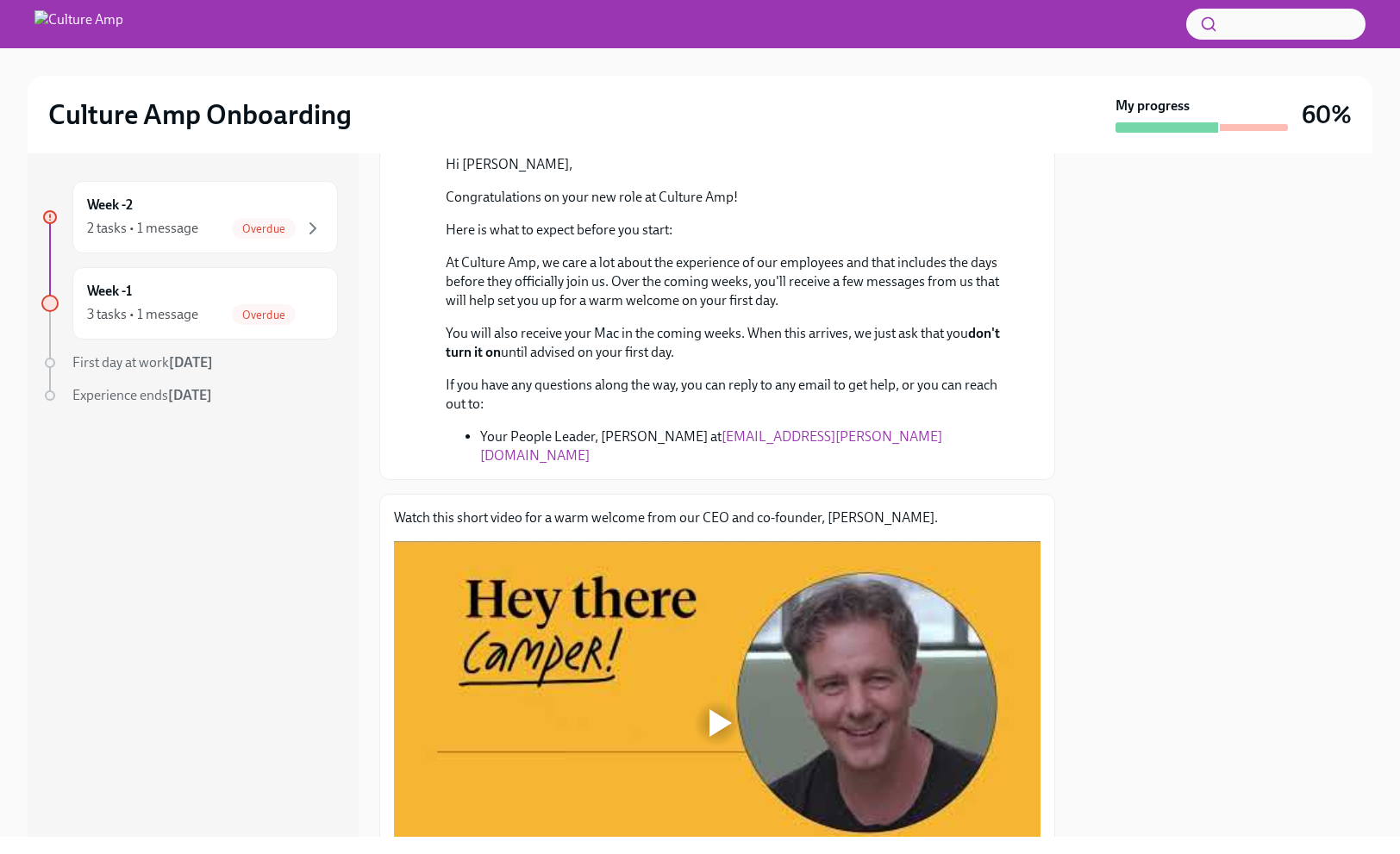
click at [694, 143] on div "Culture Amp Onboarding My progress 60%" at bounding box center [700, 114] width 1345 height 77
click at [155, 123] on h2 "Culture Amp Onboarding" at bounding box center [200, 115] width 304 height 35
click at [181, 368] on strong "[DATE]" at bounding box center [191, 362] width 44 height 16
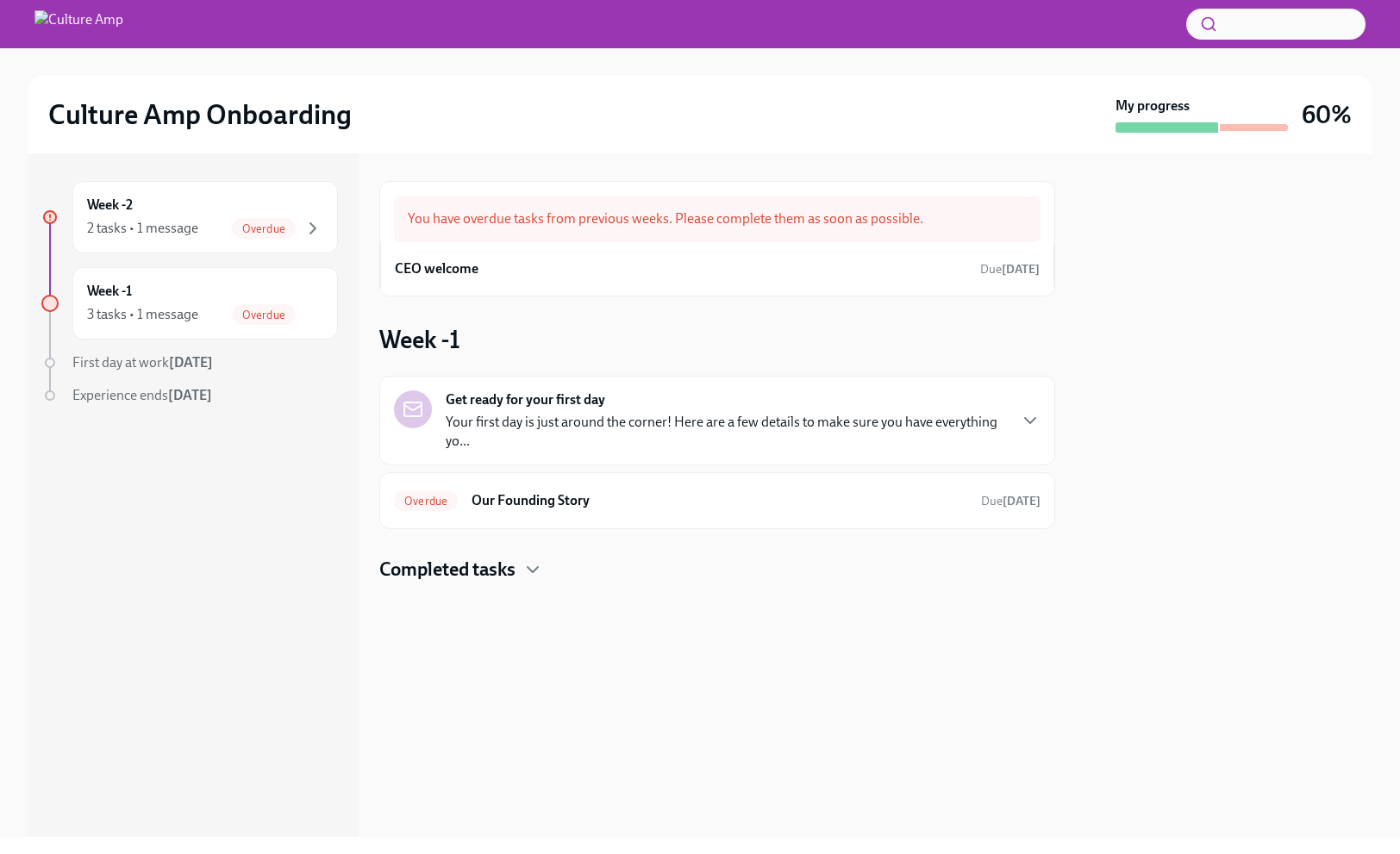
click at [438, 566] on h4 "Completed tasks" at bounding box center [447, 570] width 136 height 26
click at [174, 390] on strong "[DATE]" at bounding box center [190, 395] width 44 height 16
click at [128, 354] on span "First day at work [DATE]" at bounding box center [142, 362] width 140 height 16
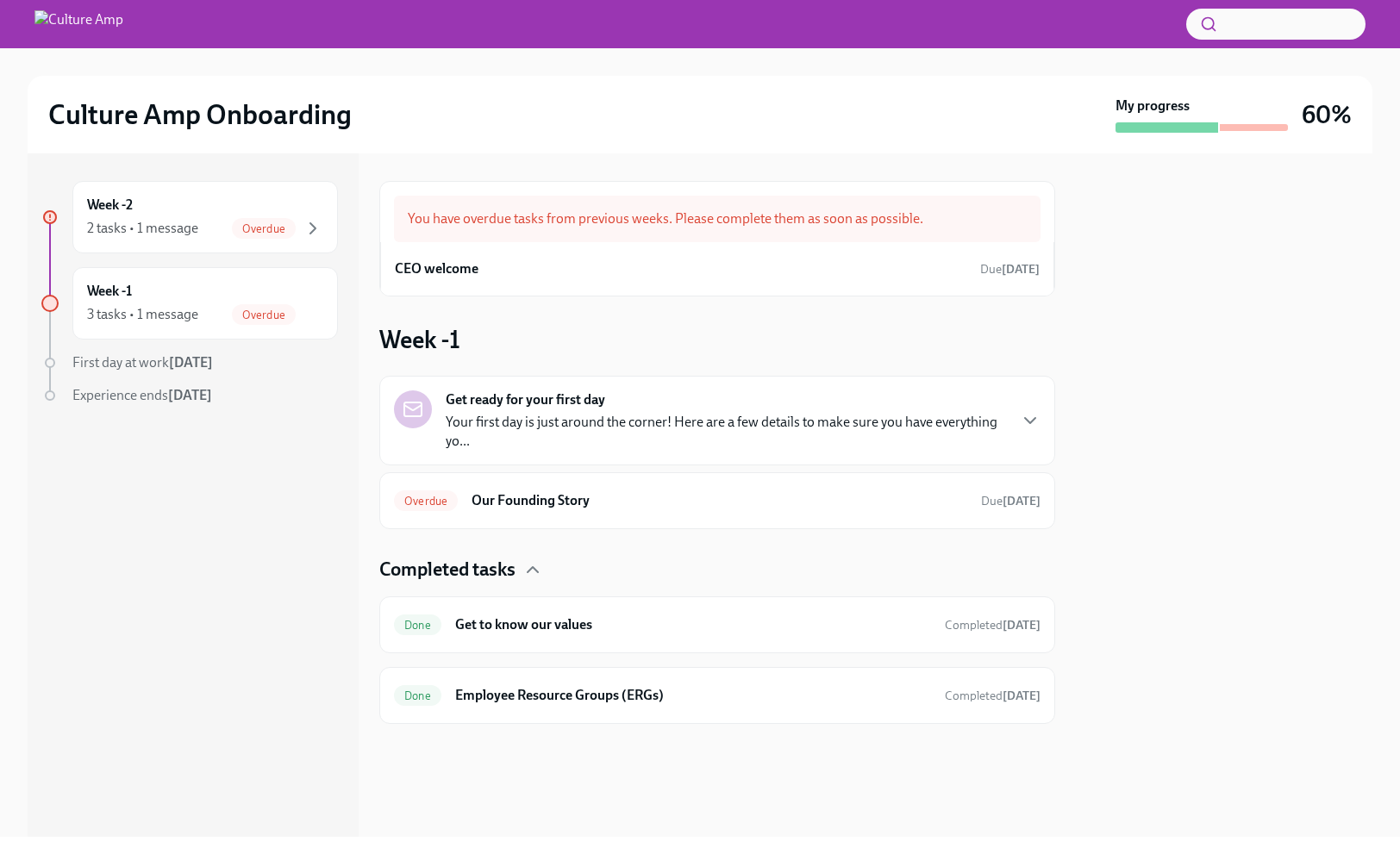
click at [98, 361] on span "First day at work [DATE]" at bounding box center [142, 362] width 140 height 16
click at [234, 492] on div "Week -2 2 tasks • 1 message Overdue Week -1 3 tasks • 1 message Overdue First d…" at bounding box center [194, 495] width 331 height 684
click at [1190, 383] on div at bounding box center [1224, 495] width 297 height 684
